Goal: Information Seeking & Learning: Learn about a topic

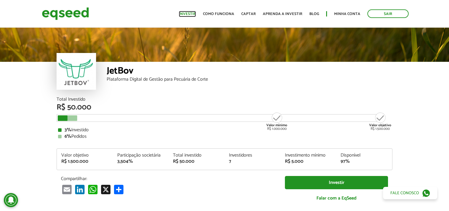
click at [191, 12] on link "Investir" at bounding box center [187, 14] width 17 height 4
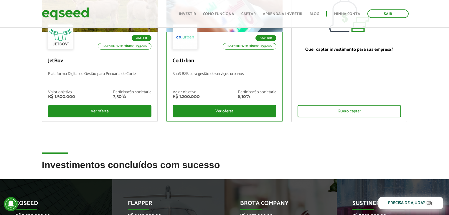
scroll to position [47, 0]
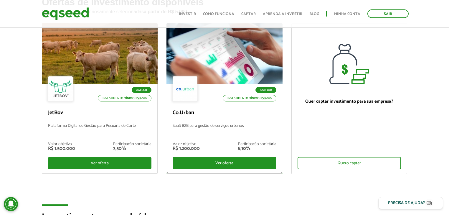
click at [183, 114] on p "Co.Urban" at bounding box center [224, 113] width 103 height 6
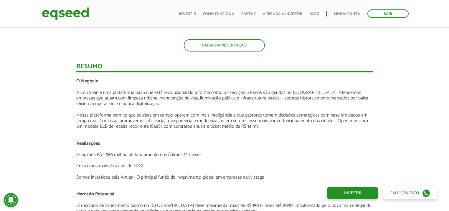
scroll to position [592, 0]
